Goal: Communication & Community: Answer question/provide support

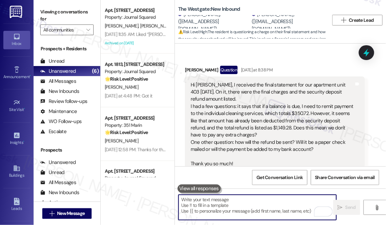
scroll to position [1943, 0]
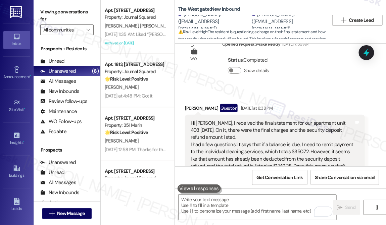
click at [223, 120] on div "Hi [PERSON_NAME], I received the final statement for our apartment unit 403 [DA…" at bounding box center [271, 163] width 163 height 86
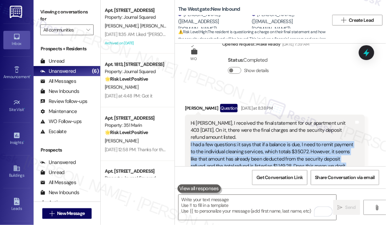
click at [223, 120] on div "Hi [PERSON_NAME], I received the final statement for our apartment unit 403 [DA…" at bounding box center [271, 163] width 163 height 86
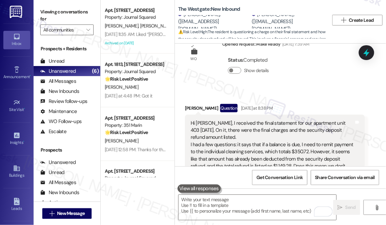
click at [236, 120] on div "Hi [PERSON_NAME], I received the final statement for our apartment unit 403 [DA…" at bounding box center [271, 163] width 163 height 86
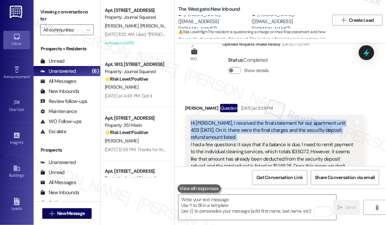
click at [236, 120] on div "Hi [PERSON_NAME], I received the final statement for our apartment unit 403 [DA…" at bounding box center [271, 163] width 163 height 86
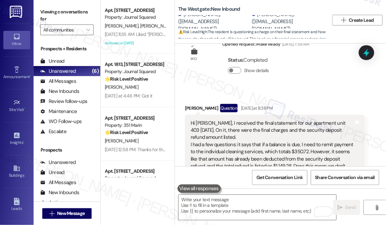
click at [225, 120] on div "Hi [PERSON_NAME], I received the final statement for our apartment unit 403 [DA…" at bounding box center [271, 163] width 163 height 86
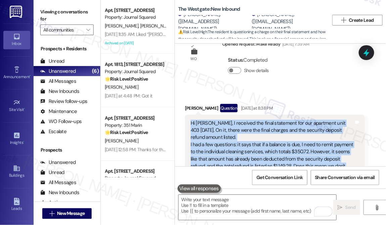
drag, startPoint x: 191, startPoint y: 77, endPoint x: 313, endPoint y: 136, distance: 135.6
click at [313, 136] on div "Hi [PERSON_NAME], I received the final statement for our apartment unit 403 [DA…" at bounding box center [271, 163] width 163 height 86
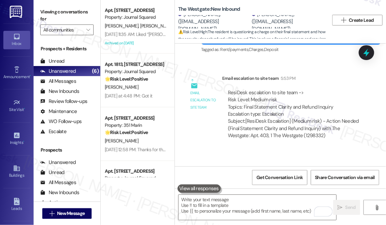
scroll to position [2398, 0]
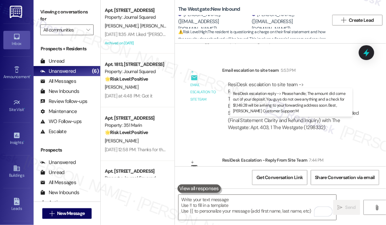
click at [262, 171] on div "ResiDesk escalation reply -> Please handle; The amount did come out of your dep…" at bounding box center [292, 189] width 129 height 36
drag, startPoint x: 260, startPoint y: 130, endPoint x: 312, endPoint y: 143, distance: 53.9
click at [312, 171] on div "ResiDesk escalation reply -> Please handle; The amount did come out of your dep…" at bounding box center [292, 189] width 129 height 36
copy div "he amount did come out of your deposit. You guys do not owe anything and a chec…"
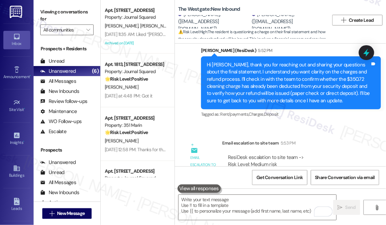
scroll to position [2276, 0]
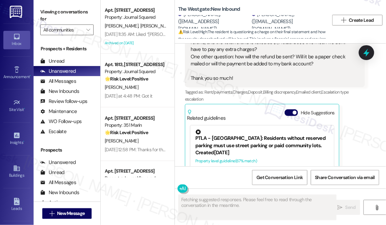
scroll to position [2069, 0]
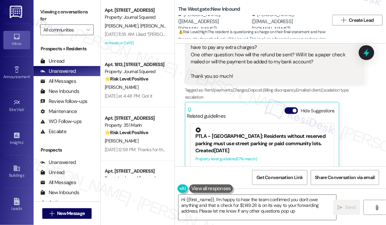
type textarea "Hi {{first_name}}, I'm happy to hear the team confirmed you don't owe anything …"
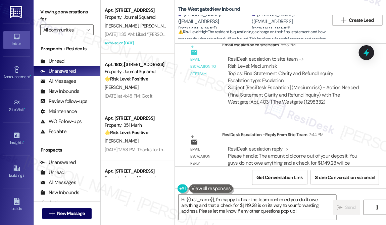
scroll to position [2483, 0]
